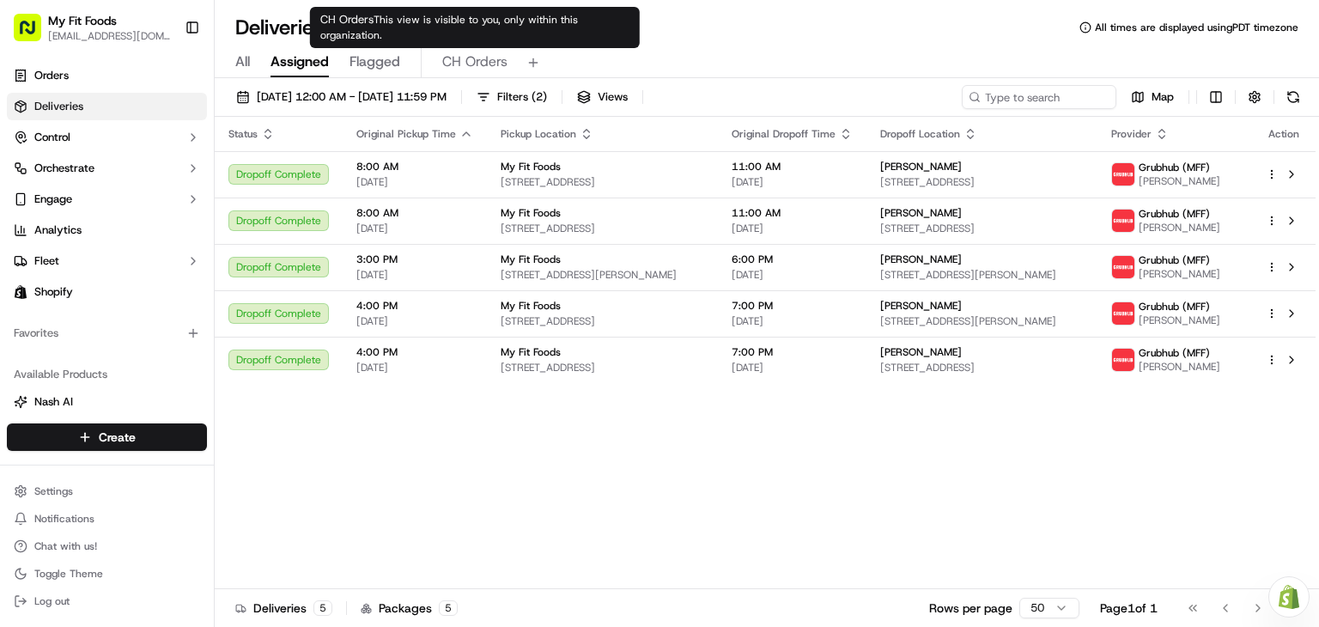
click at [491, 65] on span "CH Orders" at bounding box center [474, 62] width 65 height 21
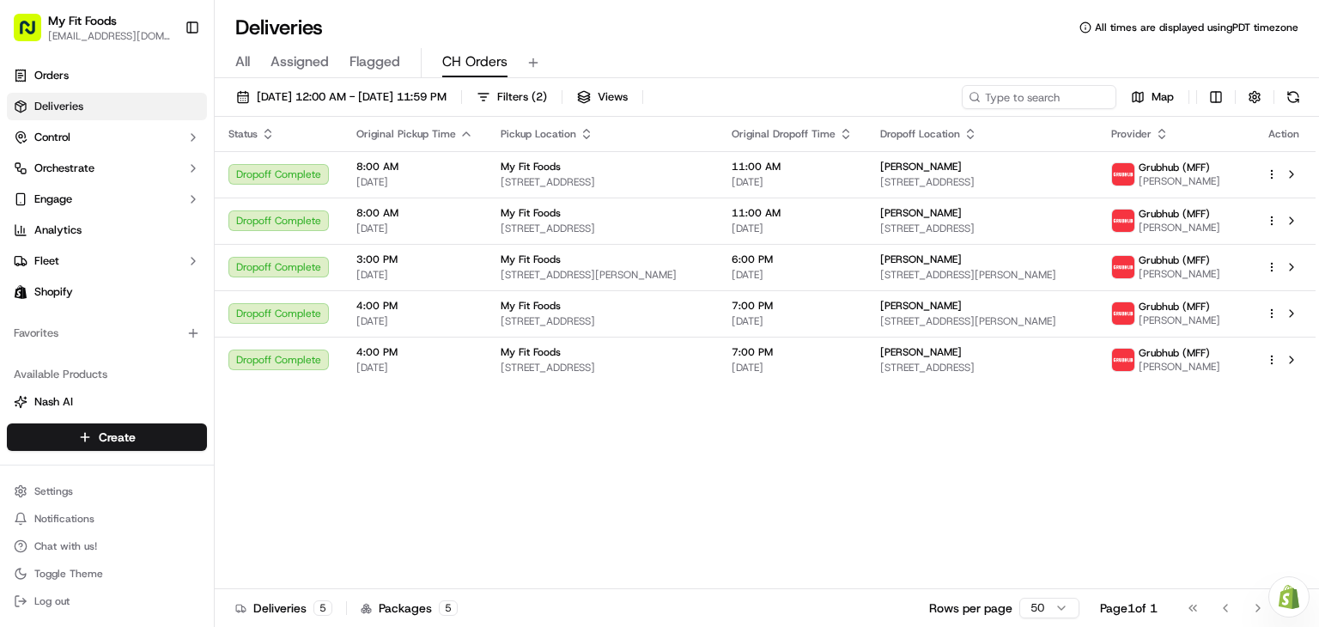
click at [247, 64] on span "All" at bounding box center [242, 62] width 15 height 21
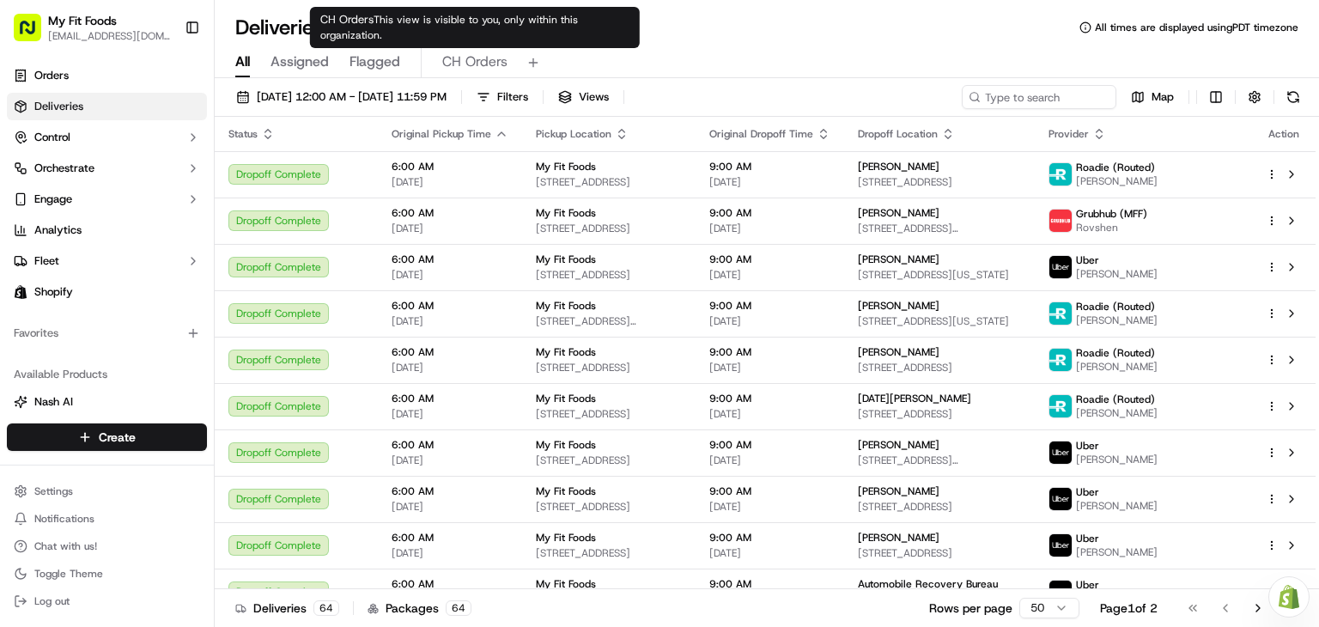
click at [466, 64] on span "CH Orders" at bounding box center [474, 62] width 65 height 21
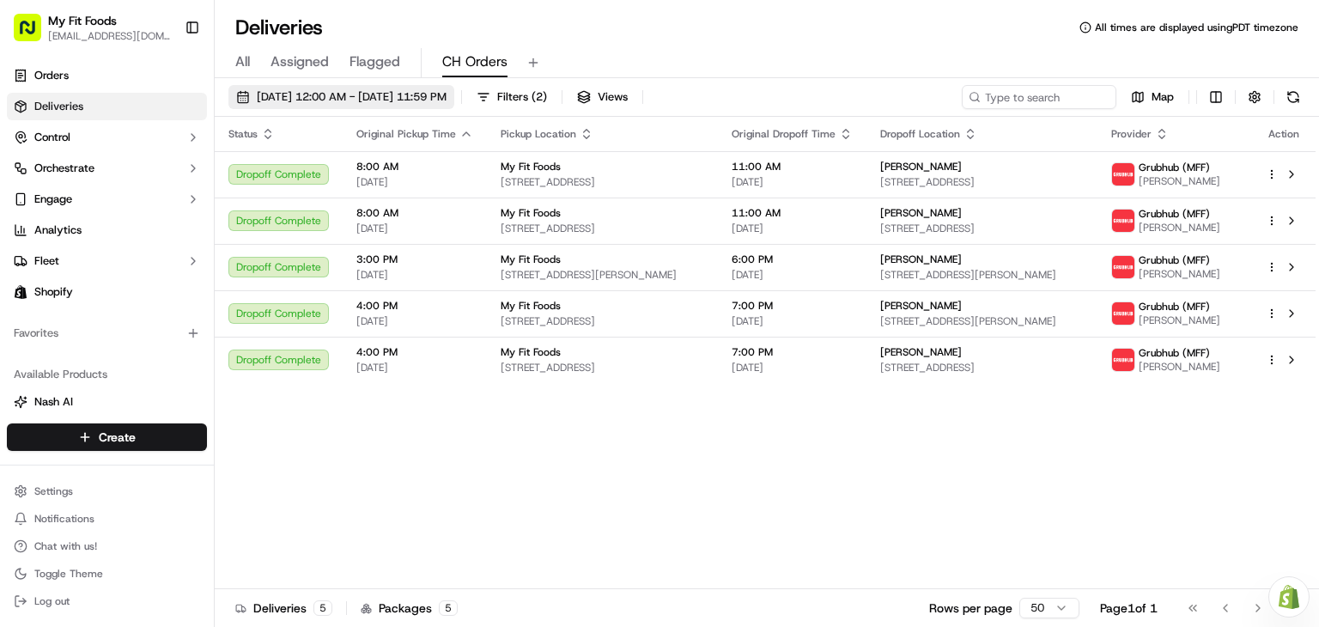
click at [387, 94] on span "[DATE] 12:00 AM - [DATE] 11:59 PM" at bounding box center [352, 96] width 190 height 15
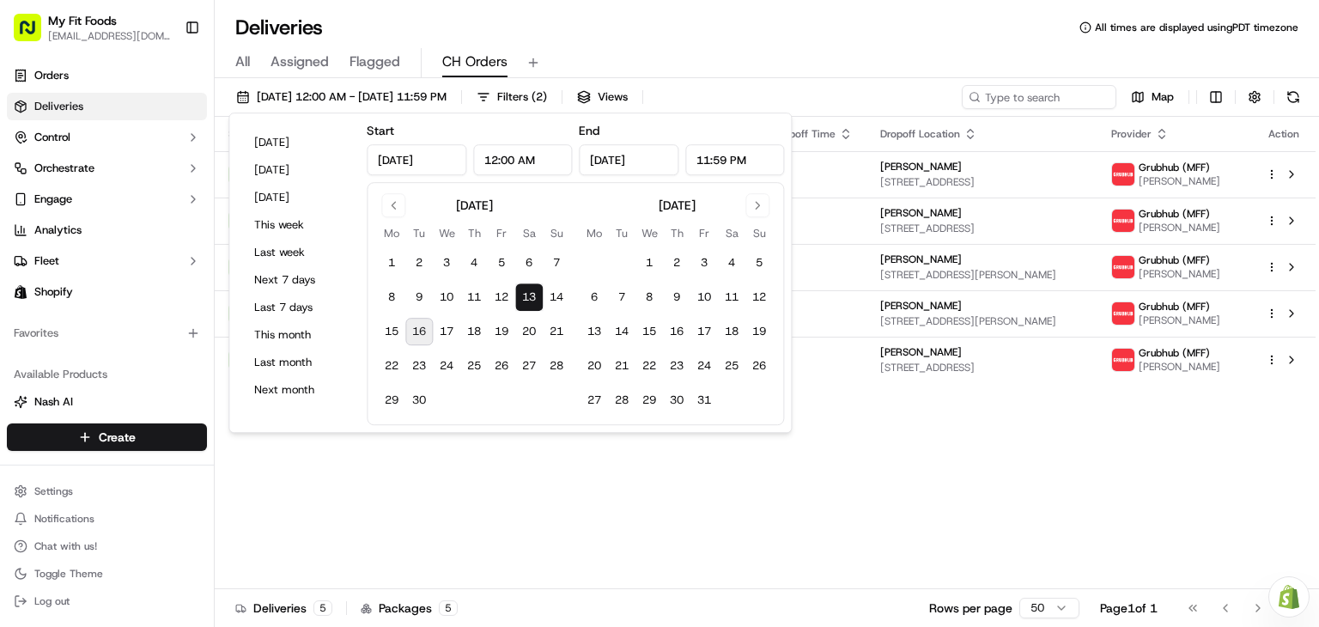
click at [424, 338] on button "16" at bounding box center [418, 331] width 27 height 27
type input "[DATE]"
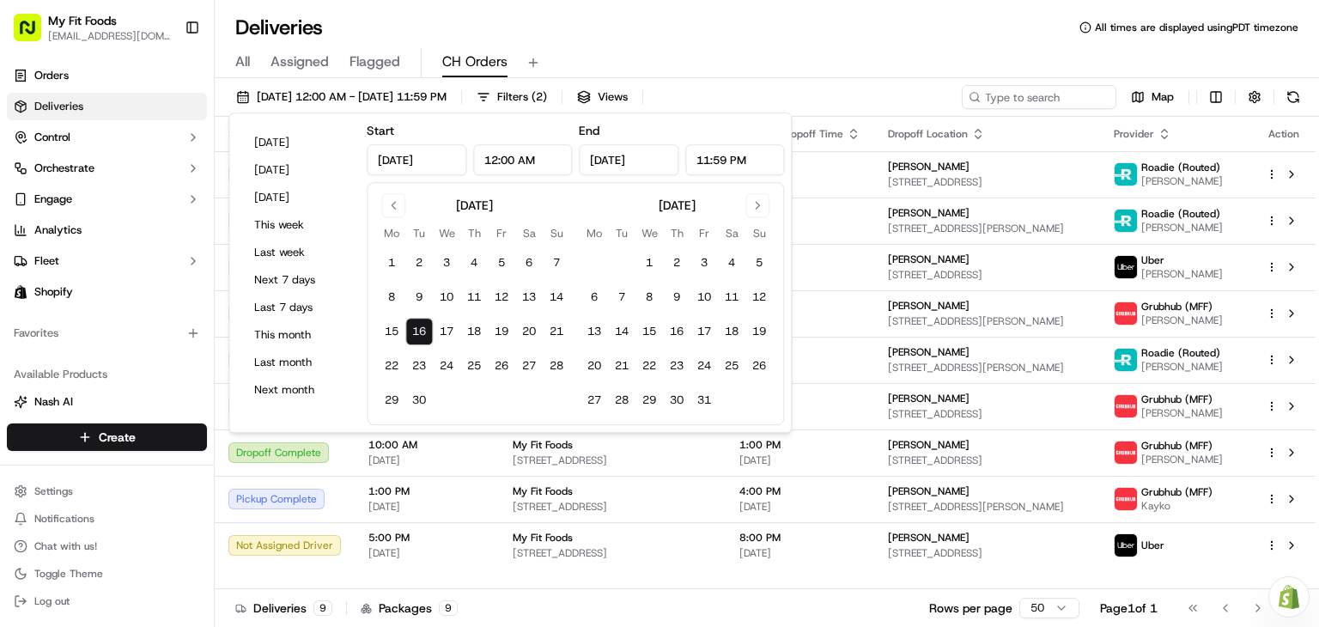
click at [764, 21] on div "Deliveries All times are displayed using PDT timezone" at bounding box center [767, 27] width 1105 height 27
